Goal: Information Seeking & Learning: Learn about a topic

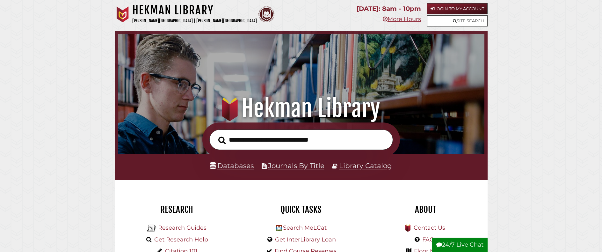
scroll to position [121, 363]
click at [234, 166] on link "Databases" at bounding box center [232, 165] width 44 height 8
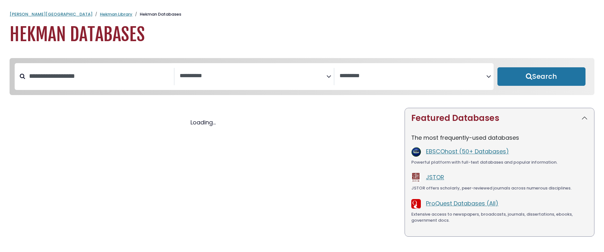
select select "Database Subject Filter"
select select "Database Vendors Filter"
select select "Database Subject Filter"
select select "Database Vendors Filter"
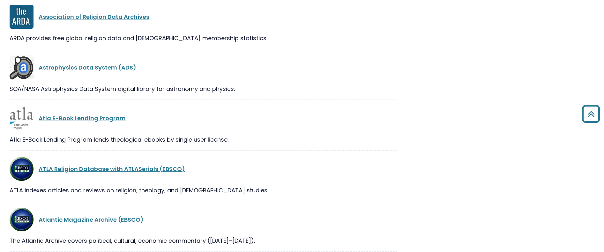
scroll to position [1649, 0]
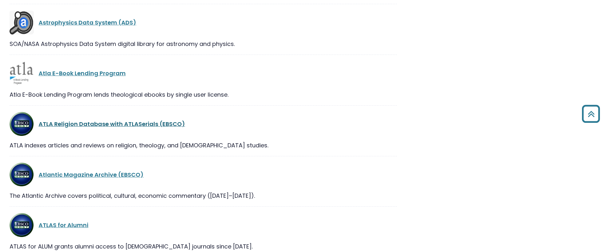
click at [117, 125] on link "ATLA Religion Database with ATLASerials (EBSCO)" at bounding box center [112, 124] width 146 height 8
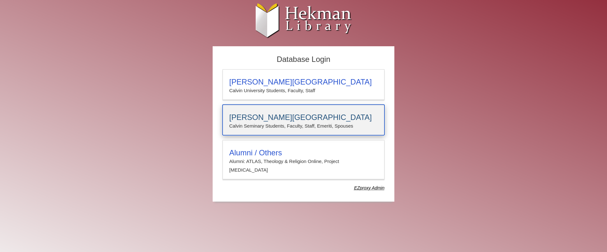
click at [285, 116] on h3 "[PERSON_NAME][GEOGRAPHIC_DATA]" at bounding box center [303, 117] width 149 height 9
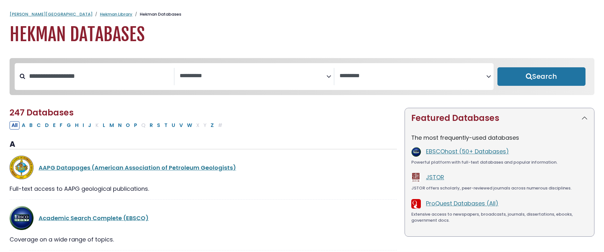
select select "Database Subject Filter"
select select "Database Vendors Filter"
click at [90, 128] on button "J" at bounding box center [89, 125] width 7 height 8
select select "Database Subject Filter"
select select "Database Vendors Filter"
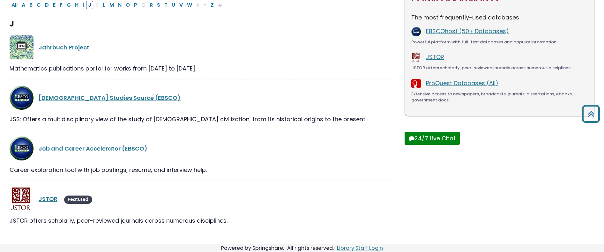
scroll to position [131, 0]
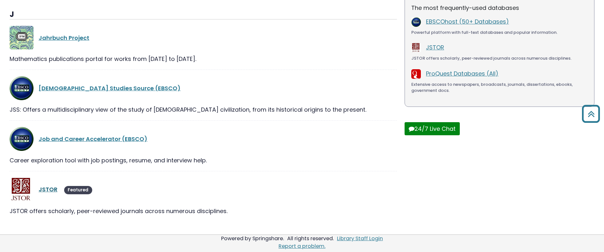
click at [49, 188] on link "JSTOR" at bounding box center [48, 189] width 19 height 8
